Goal: Task Accomplishment & Management: Manage account settings

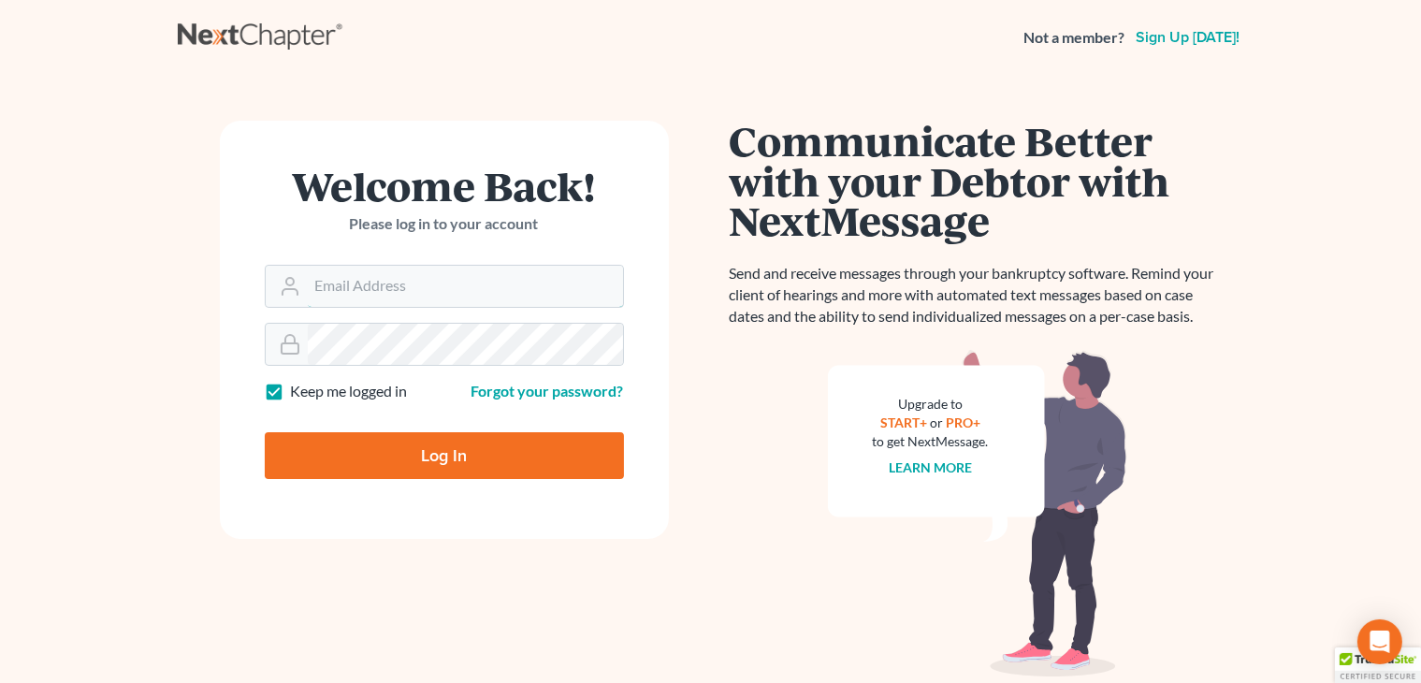
type input "shong@cobbcountylaw.com"
click at [533, 465] on input "Log In" at bounding box center [444, 455] width 359 height 47
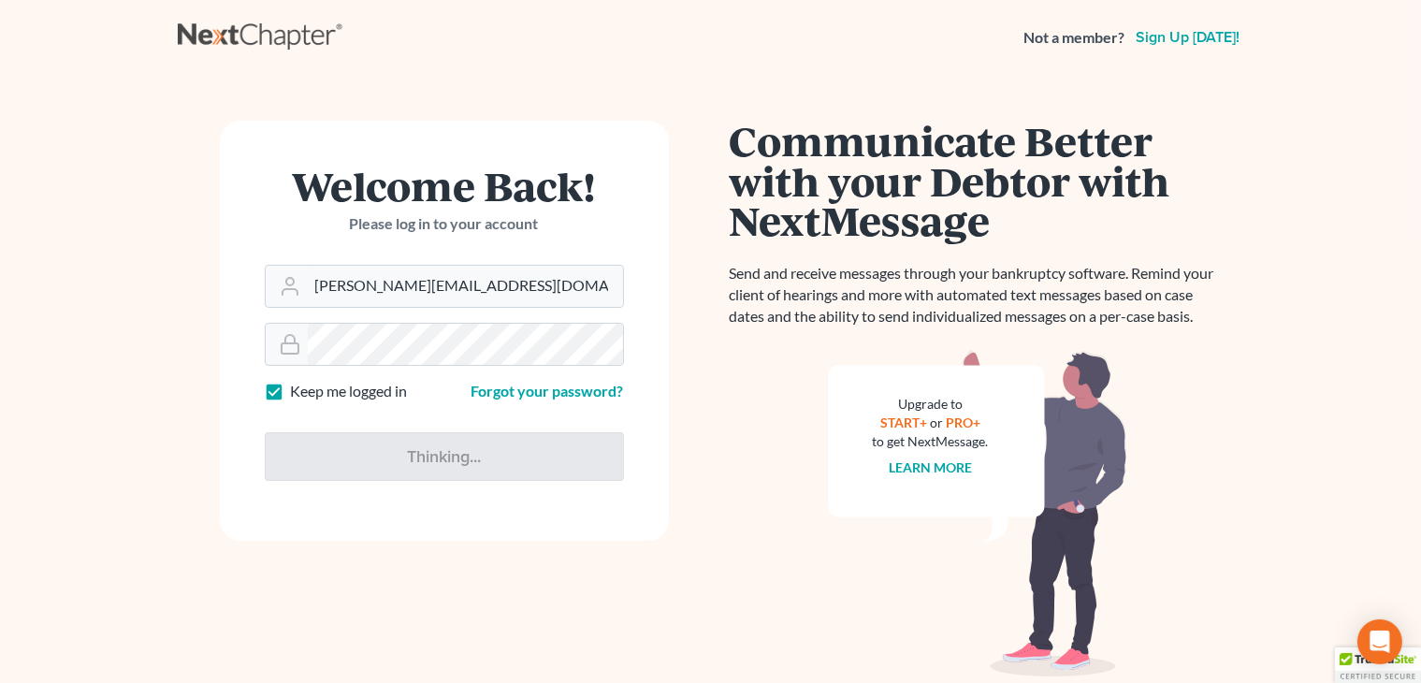
type input "Thinking..."
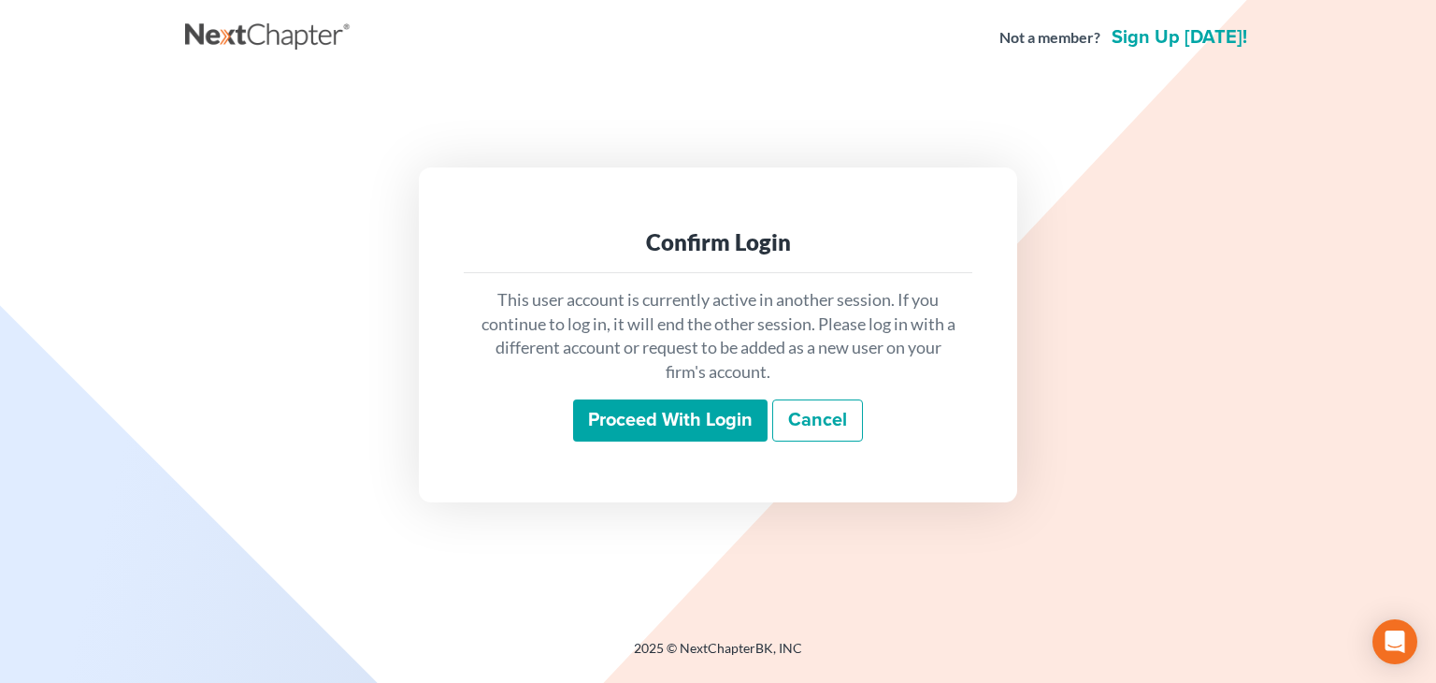
click at [834, 425] on link "Cancel" at bounding box center [817, 420] width 91 height 43
